Goal: Navigation & Orientation: Find specific page/section

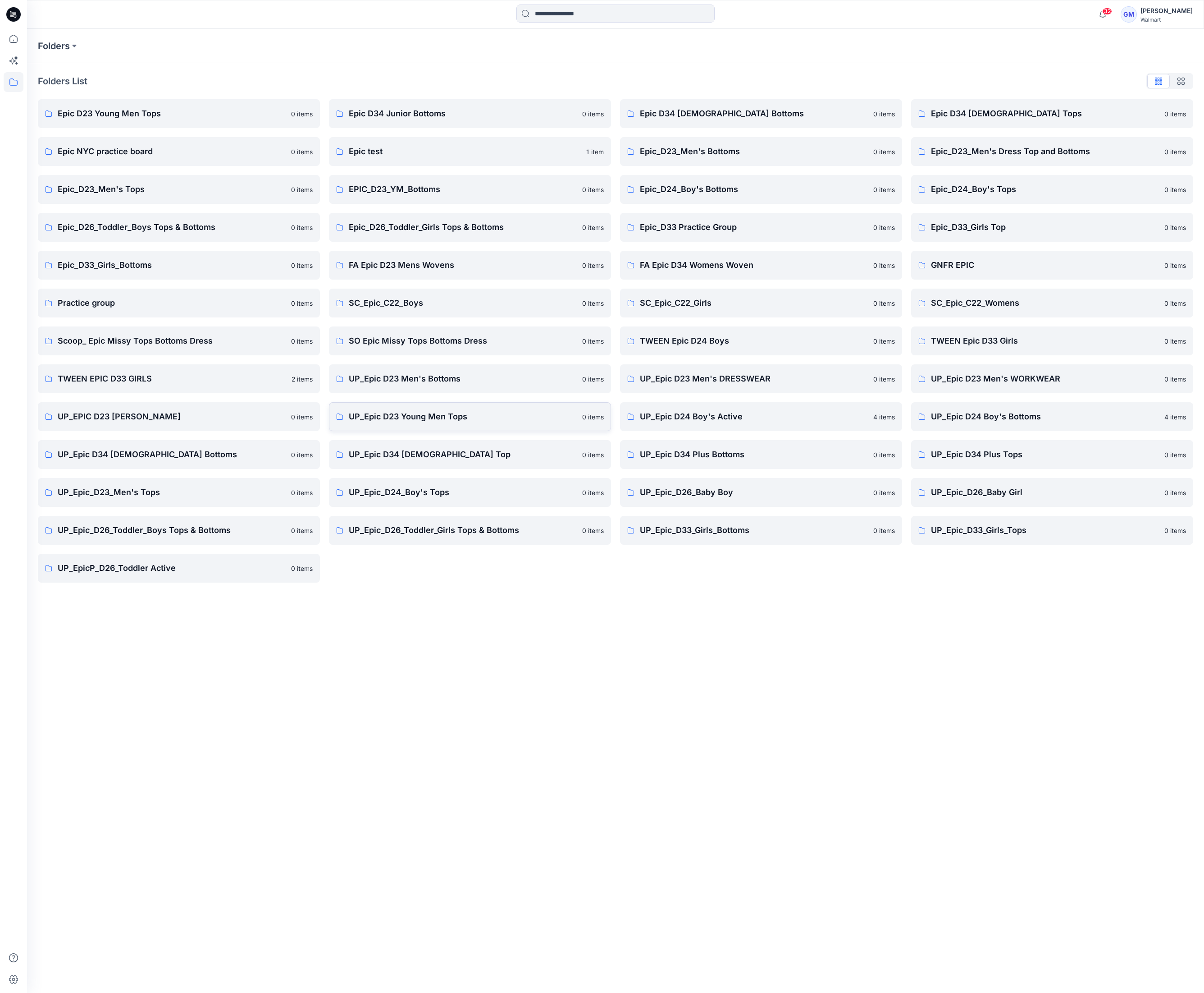
click at [422, 426] on link "UP_Epic D23 Young Men Tops 0 items" at bounding box center [470, 417] width 282 height 29
click at [145, 414] on p "UP_EPIC D23 [PERSON_NAME]" at bounding box center [172, 417] width 228 height 12
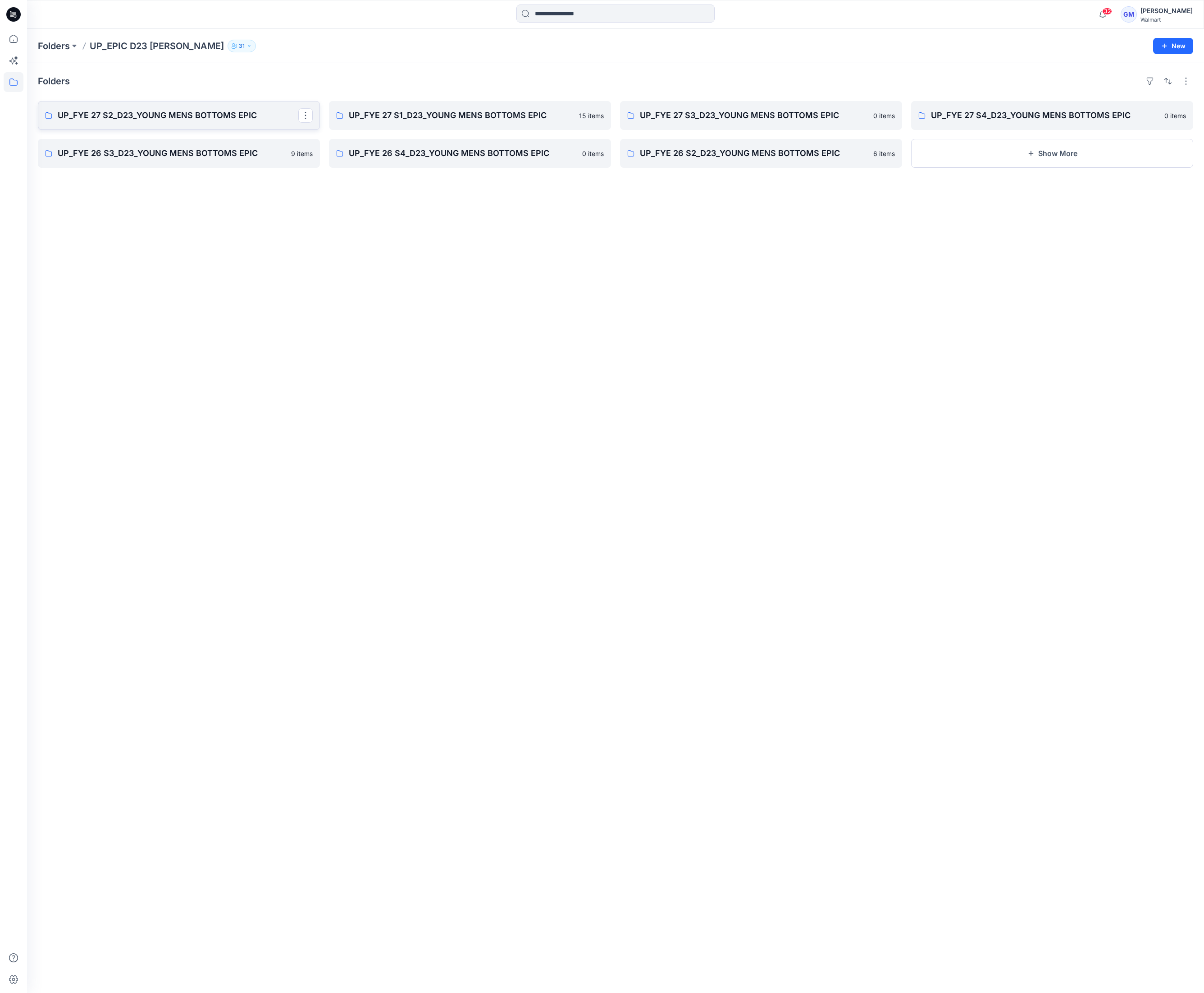
click at [183, 117] on p "UP_FYE 27 S2_D23_YOUNG MENS BOTTOMS EPIC" at bounding box center [178, 115] width 240 height 12
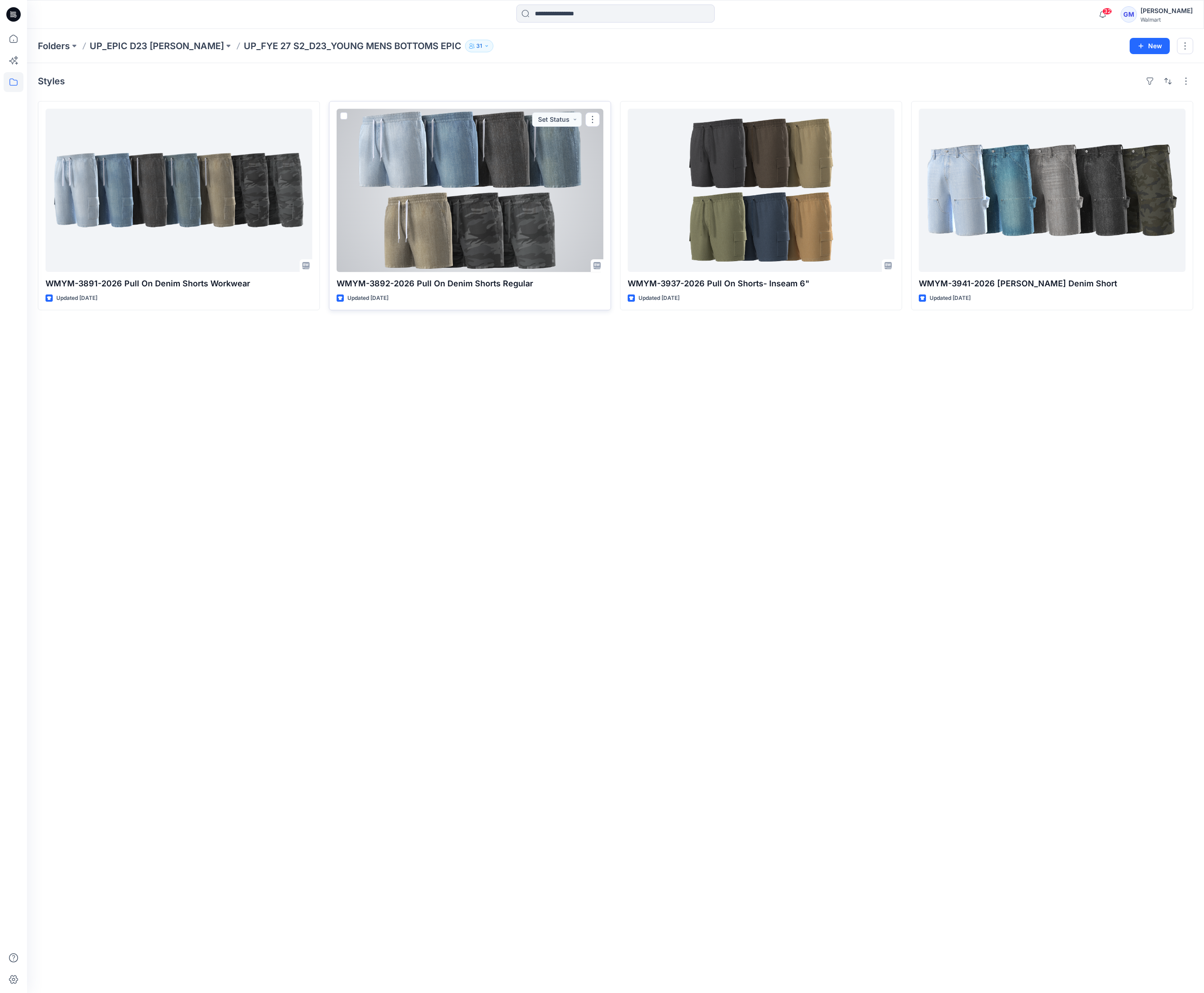
click at [499, 214] on div at bounding box center [470, 190] width 267 height 163
